Goal: Navigation & Orientation: Locate item on page

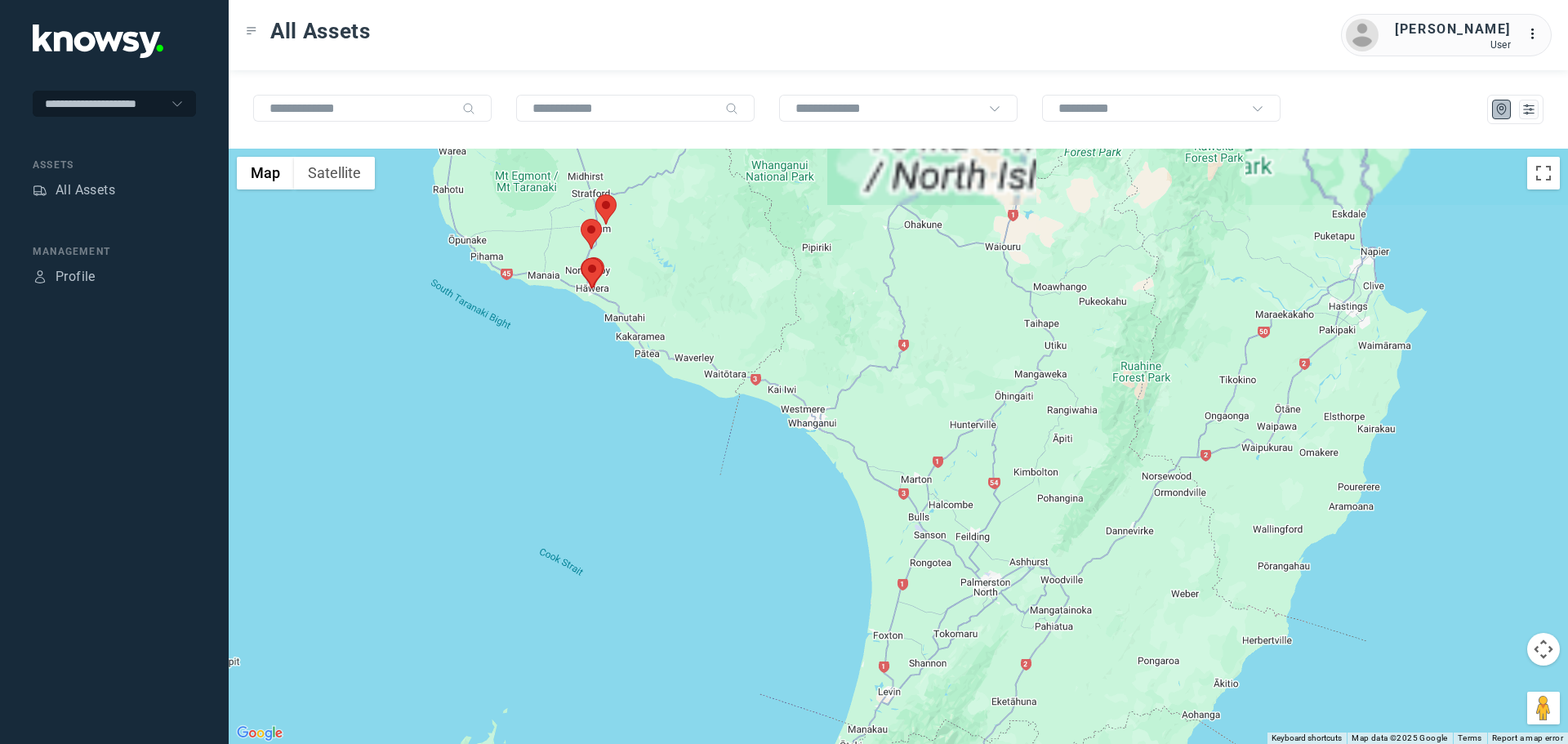
drag, startPoint x: 683, startPoint y: 389, endPoint x: 923, endPoint y: 526, distance: 276.3
click at [923, 541] on div at bounding box center [898, 447] width 1340 height 596
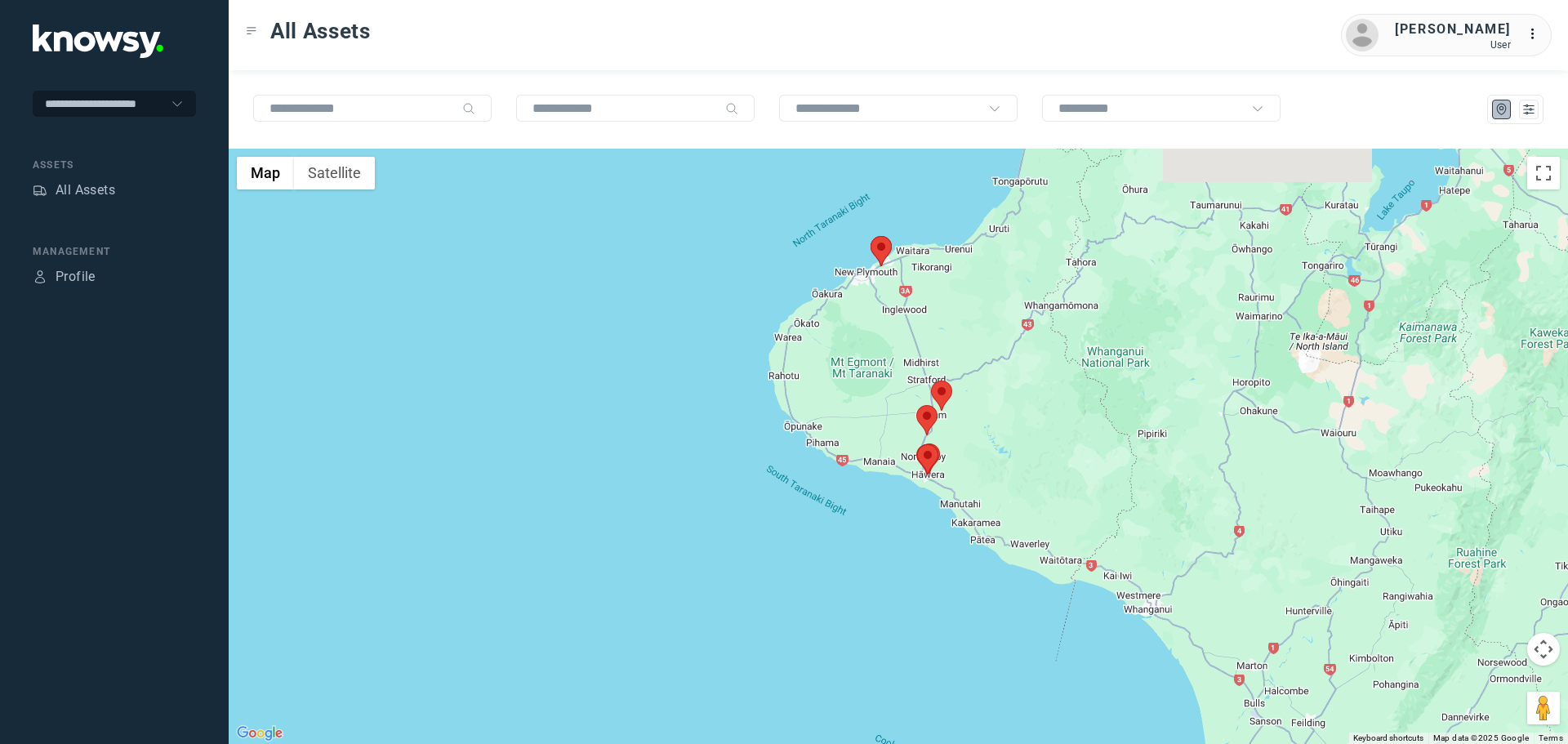
drag, startPoint x: 815, startPoint y: 391, endPoint x: 827, endPoint y: 432, distance: 42.7
click at [827, 431] on div at bounding box center [898, 447] width 1340 height 596
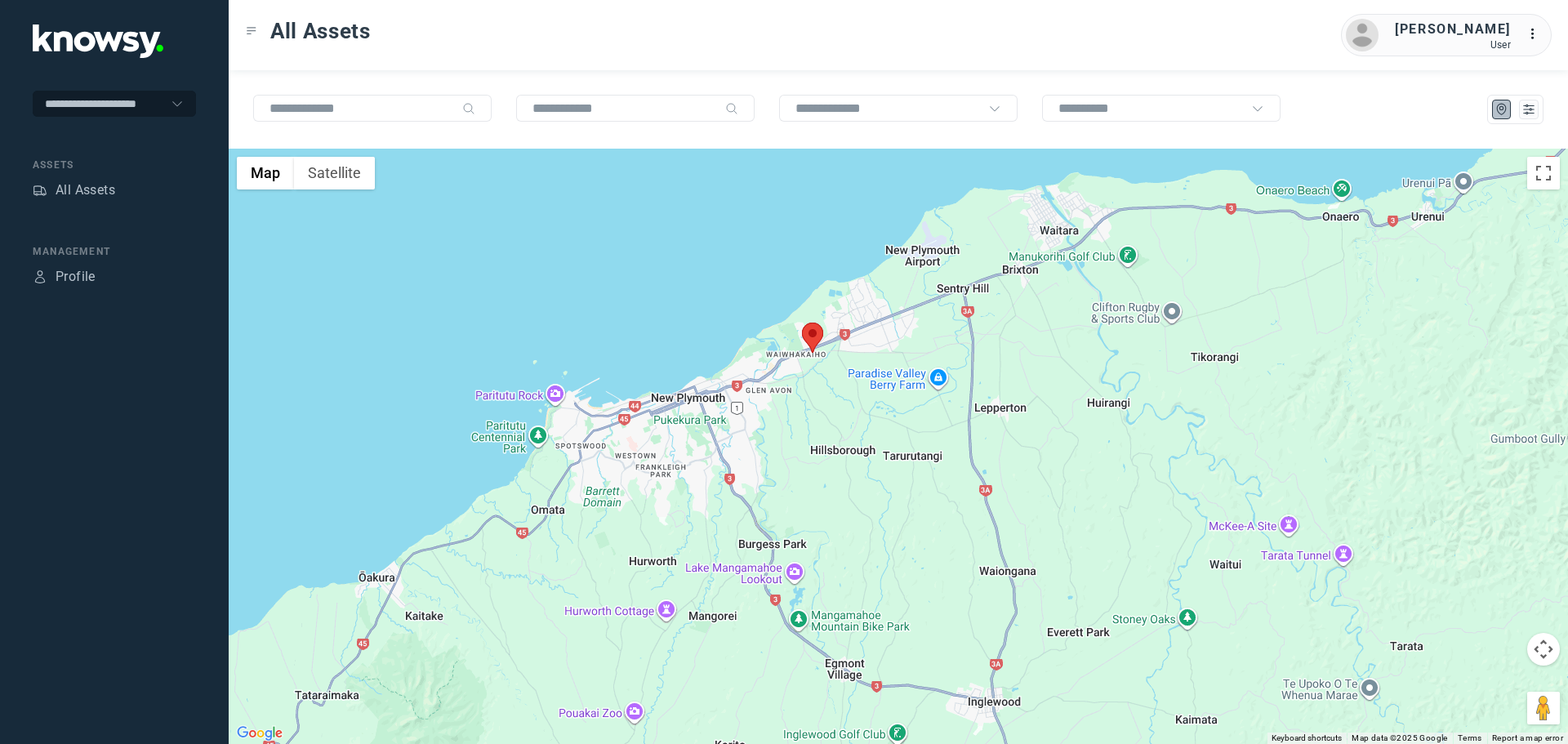
drag, startPoint x: 784, startPoint y: 300, endPoint x: 784, endPoint y: 362, distance: 62.0
click at [784, 362] on div at bounding box center [898, 447] width 1340 height 596
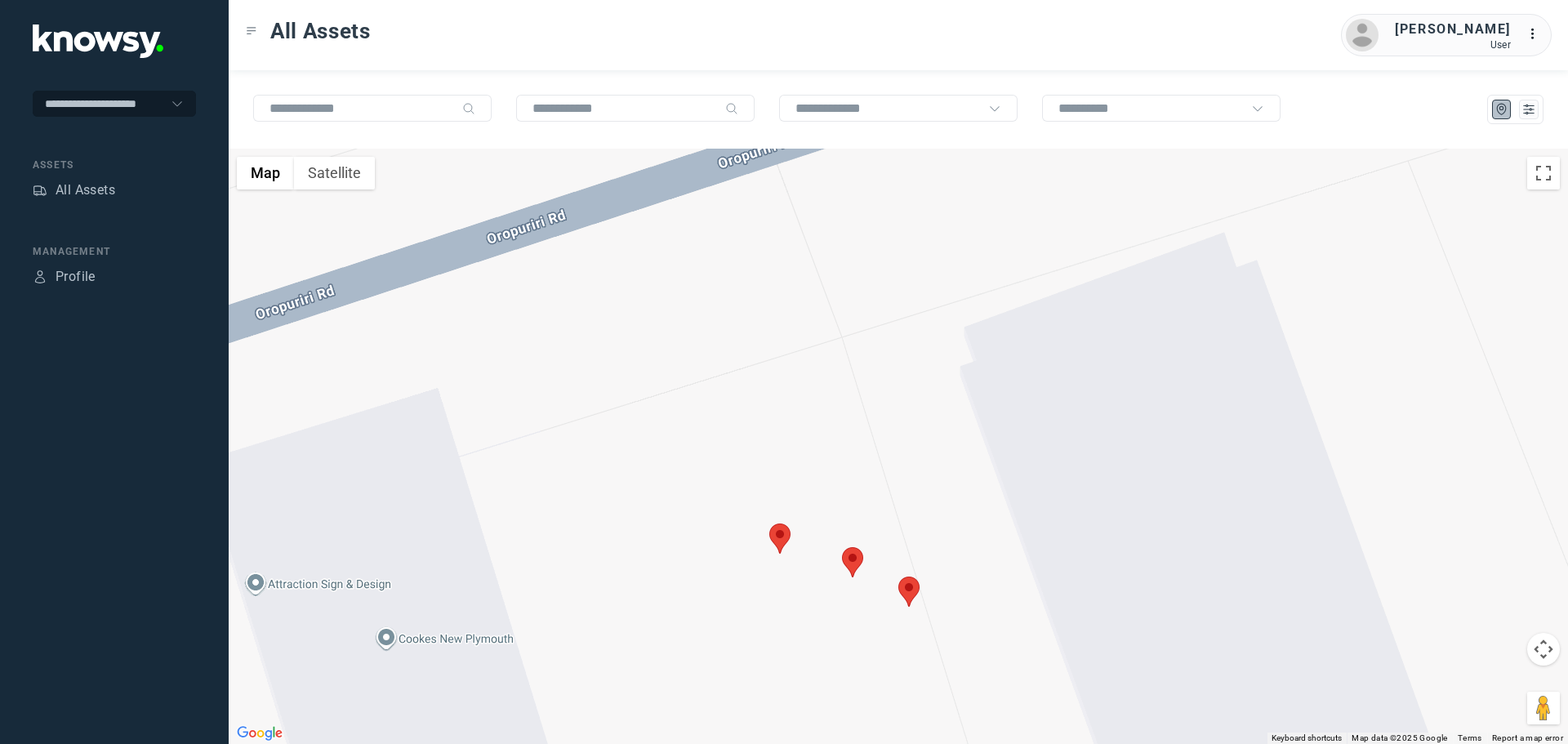
click at [770, 524] on area at bounding box center [770, 524] width 0 height 0
click at [853, 434] on button "Close" at bounding box center [834, 446] width 39 height 39
click at [842, 547] on area at bounding box center [842, 547] width 0 height 0
drag, startPoint x: 908, startPoint y: 458, endPoint x: 909, endPoint y: 470, distance: 12.0
click at [909, 462] on button "Close" at bounding box center [904, 470] width 39 height 39
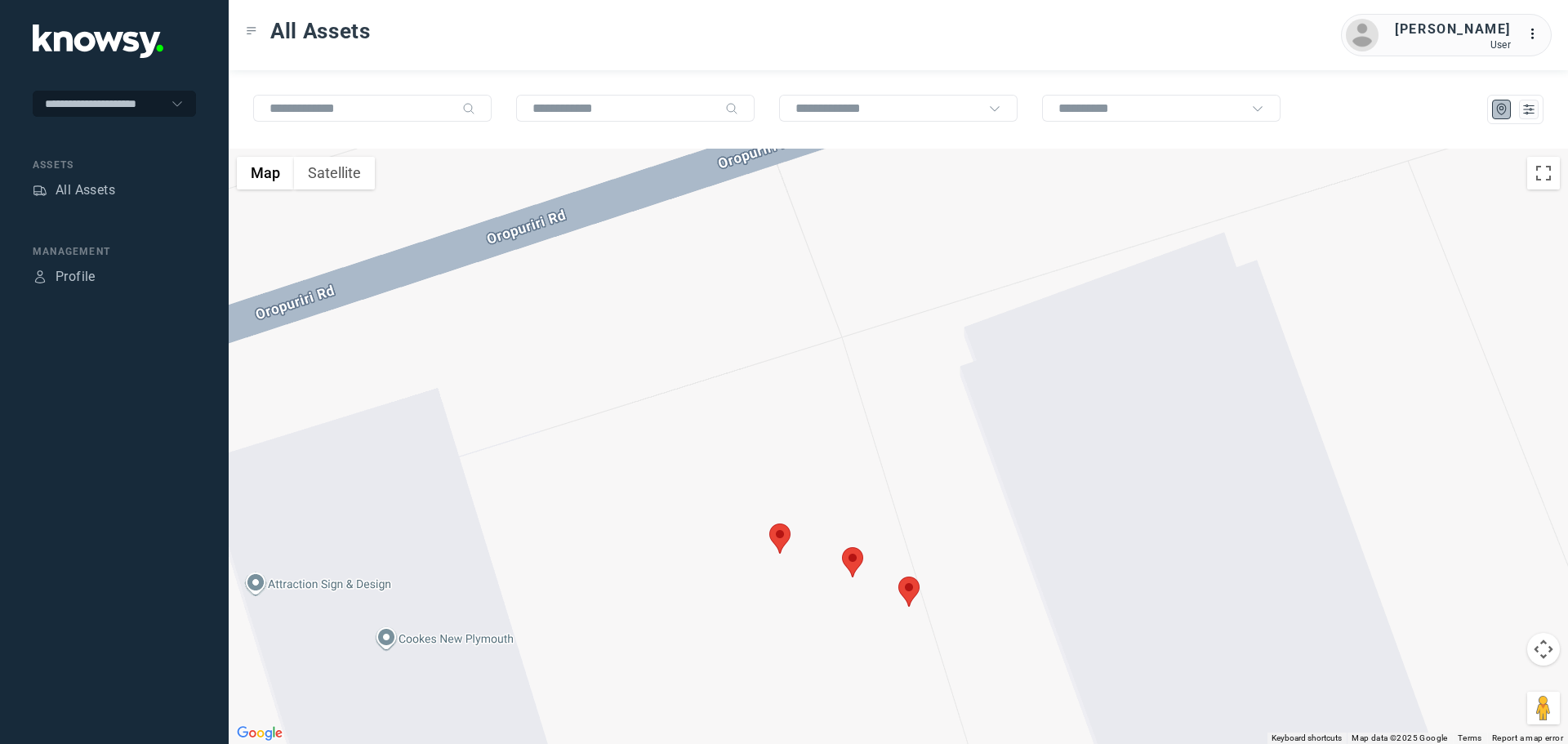
click at [899, 577] on area at bounding box center [899, 577] width 0 height 0
click at [966, 486] on button "Close" at bounding box center [963, 499] width 39 height 39
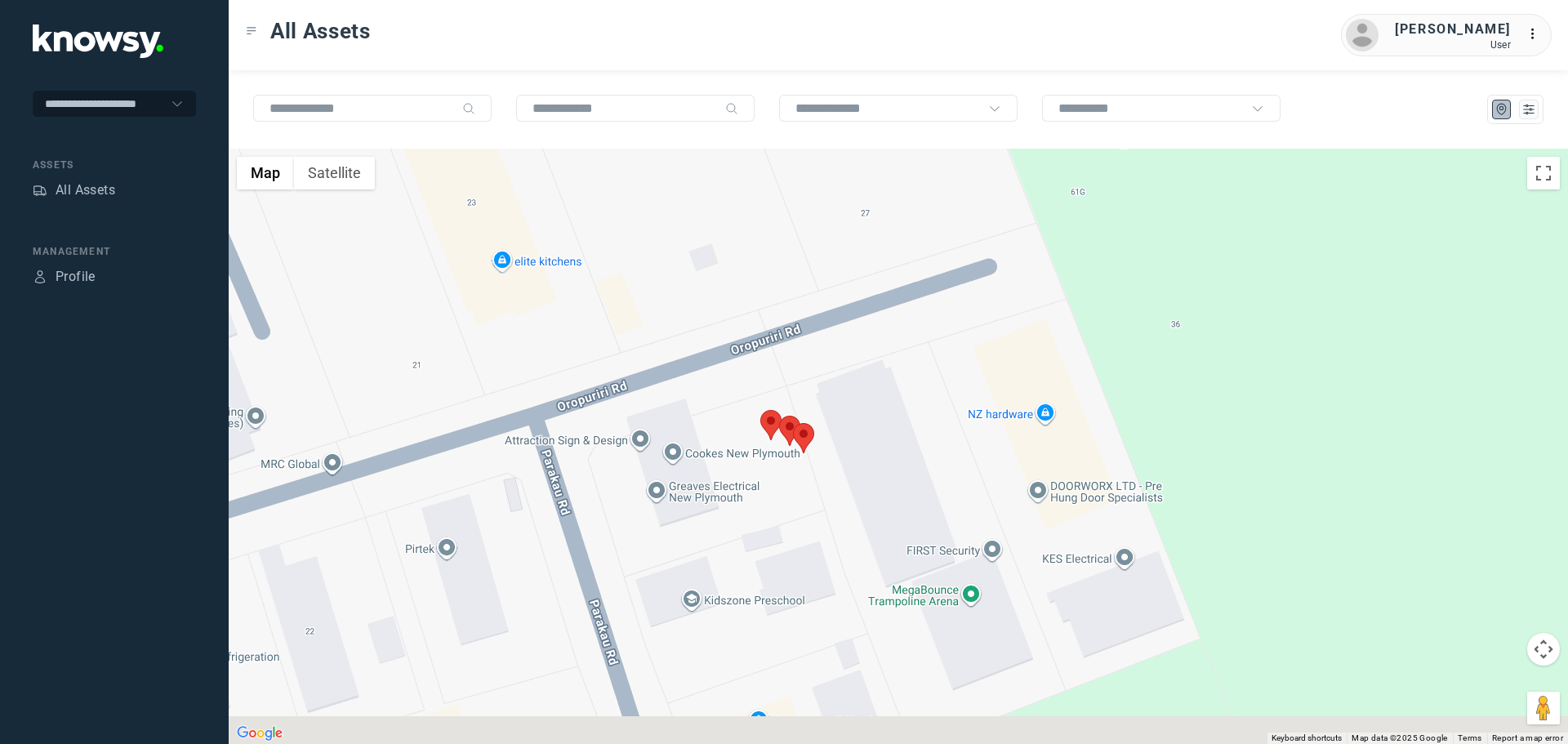
drag, startPoint x: 796, startPoint y: 611, endPoint x: 802, endPoint y: 463, distance: 148.1
click at [802, 463] on div at bounding box center [898, 447] width 1340 height 596
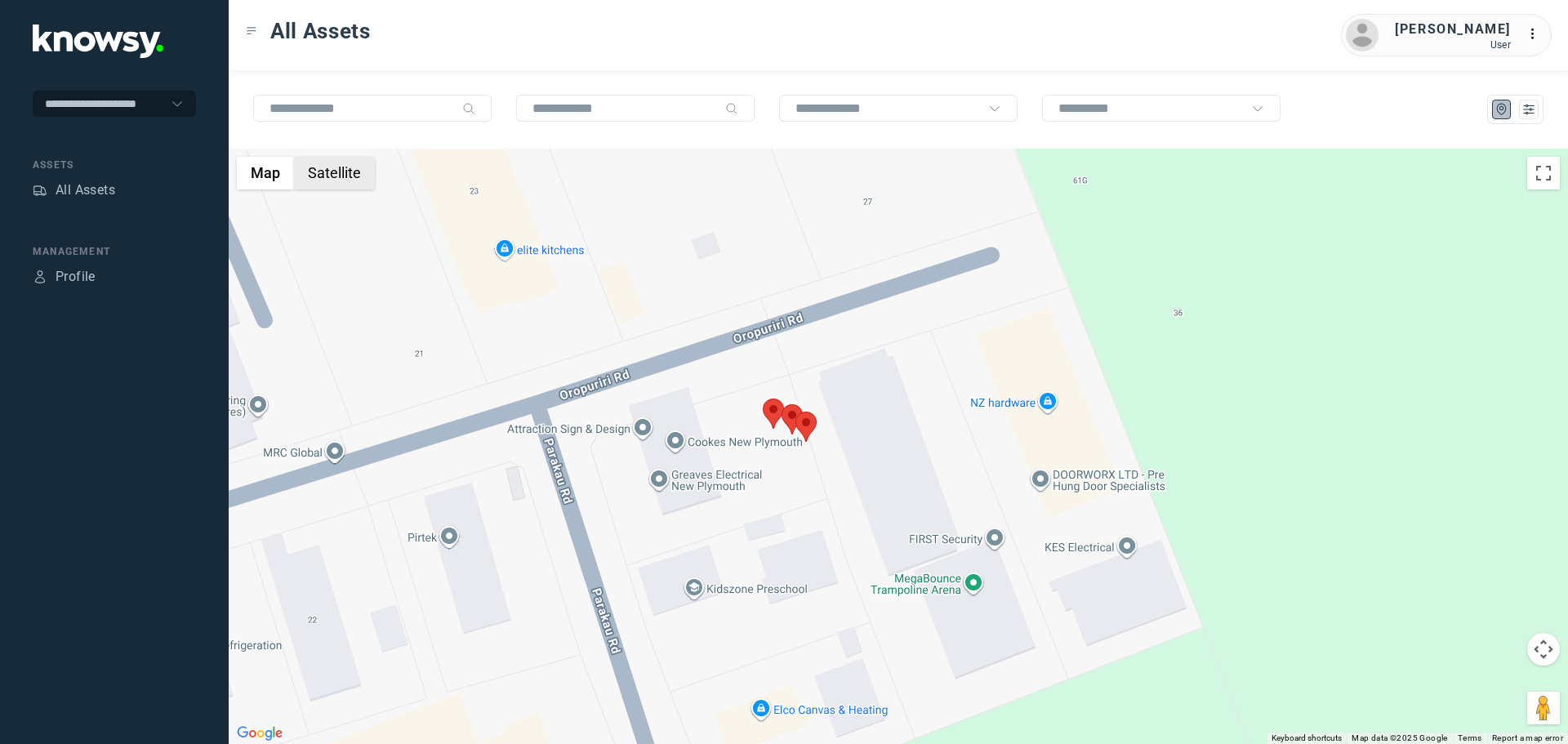
click at [352, 180] on button "Satellite" at bounding box center [334, 173] width 81 height 32
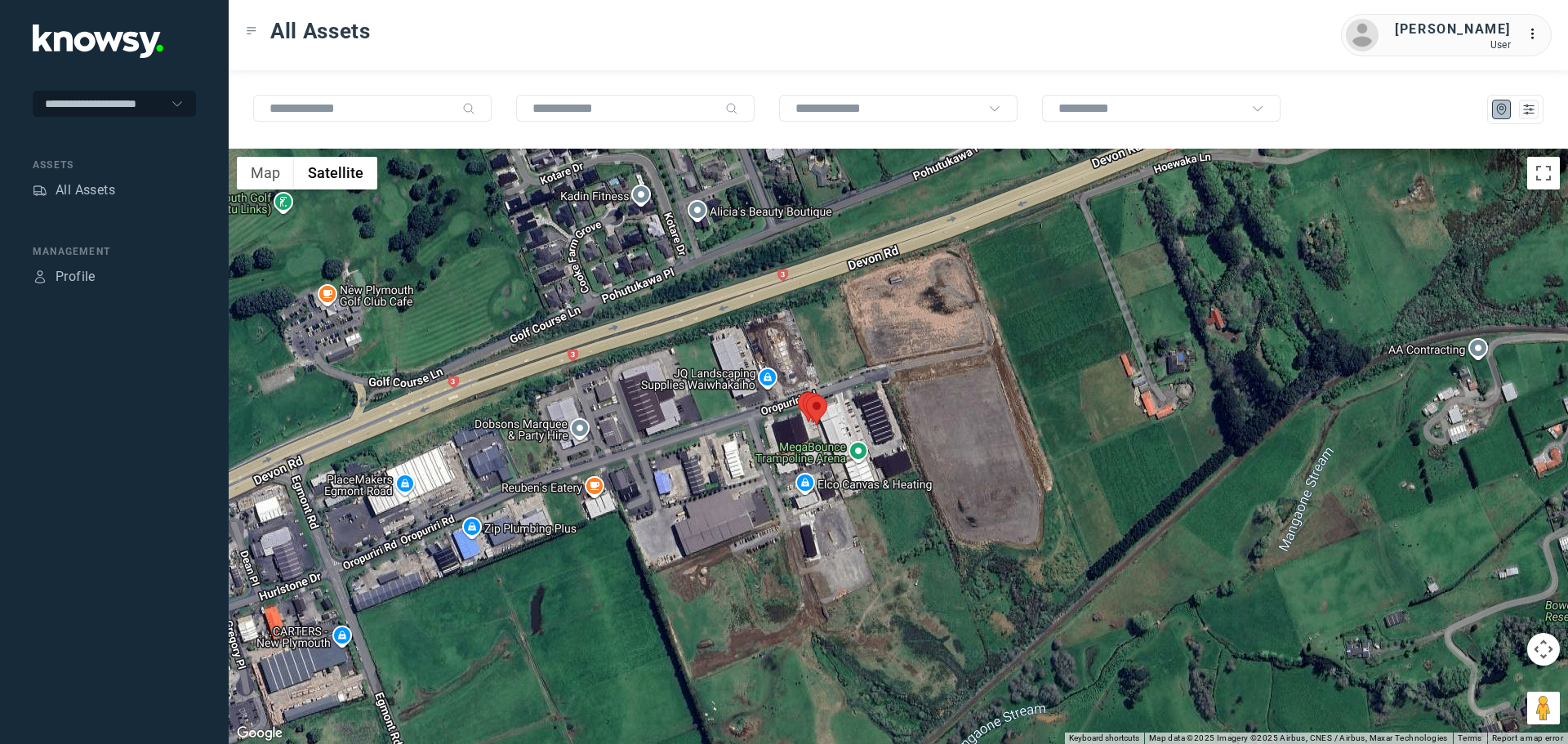
click at [294, 157] on button "Satellite" at bounding box center [335, 173] width 84 height 32
